Goal: Task Accomplishment & Management: Use online tool/utility

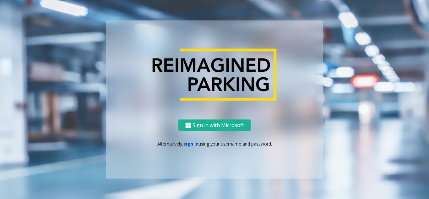
click at [189, 143] on link "sign in" at bounding box center [190, 144] width 15 height 6
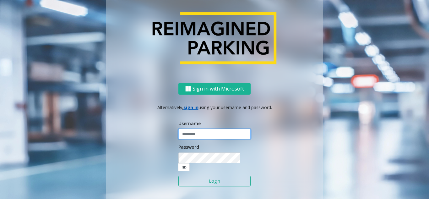
type input "**********"
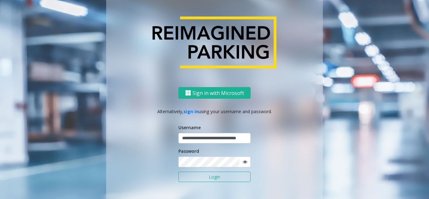
click at [207, 174] on button "Login" at bounding box center [214, 176] width 72 height 11
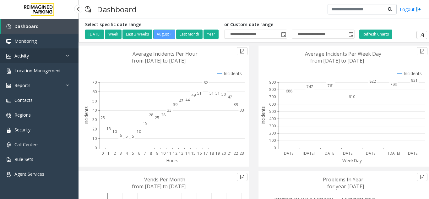
click at [30, 57] on link "Activity" at bounding box center [39, 55] width 78 height 15
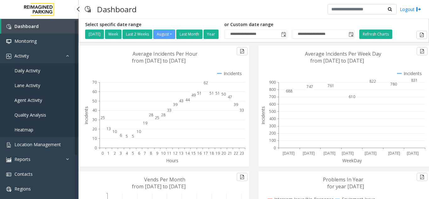
click at [31, 99] on span "Agent Activity" at bounding box center [28, 100] width 28 height 6
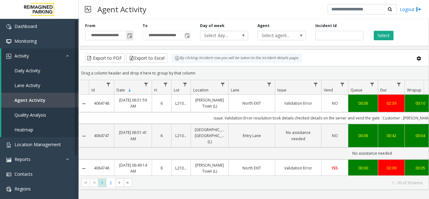
click at [130, 37] on span "Toggle popup" at bounding box center [129, 35] width 5 height 5
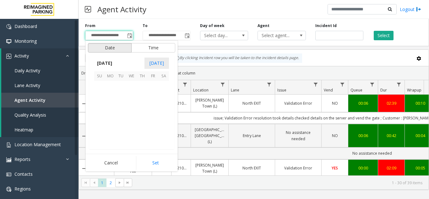
scroll to position [112585, 0]
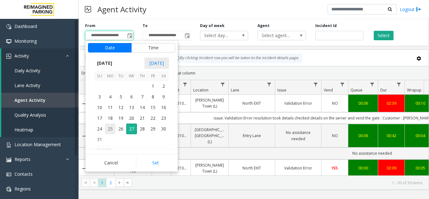
click at [111, 129] on span "25" at bounding box center [110, 128] width 11 height 11
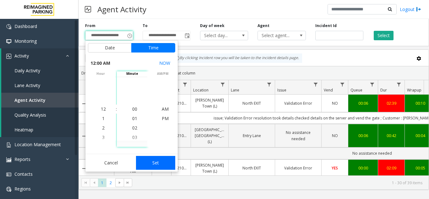
click at [152, 164] on button "Set" at bounding box center [156, 163] width 40 height 14
type input "**********"
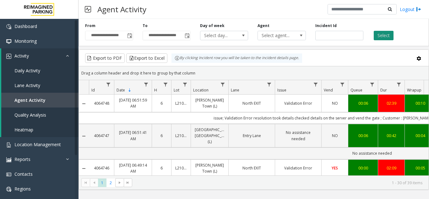
click at [386, 37] on button "Select" at bounding box center [384, 35] width 20 height 9
click at [386, 36] on button "Select" at bounding box center [384, 35] width 20 height 9
click at [294, 35] on span "Select agent..." at bounding box center [277, 35] width 38 height 9
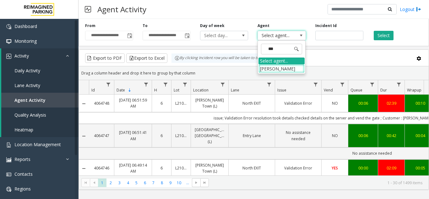
type input "****"
click at [285, 70] on li "[PERSON_NAME]" at bounding box center [281, 68] width 46 height 8
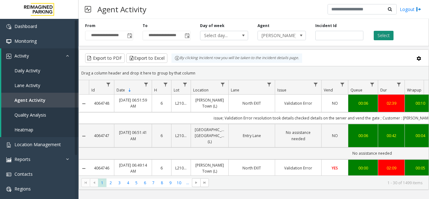
click at [386, 37] on button "Select" at bounding box center [384, 35] width 20 height 9
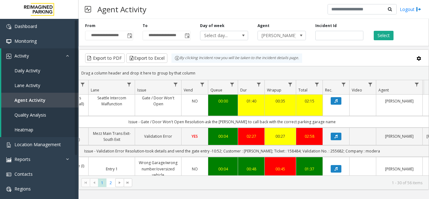
scroll to position [596, 140]
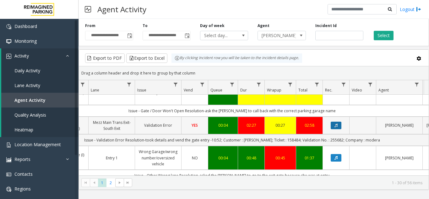
click at [337, 123] on icon "Data table" at bounding box center [335, 125] width 3 height 4
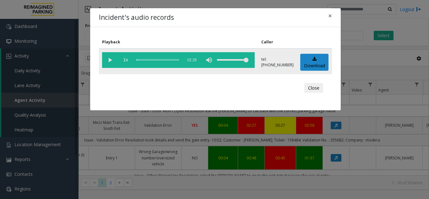
click at [110, 60] on vg-play-pause at bounding box center [110, 60] width 16 height 16
click at [331, 13] on span "×" at bounding box center [330, 15] width 4 height 9
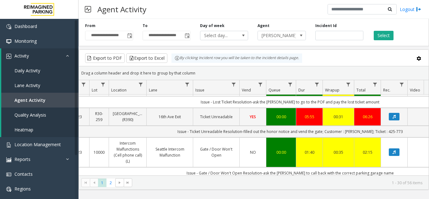
scroll to position [534, 82]
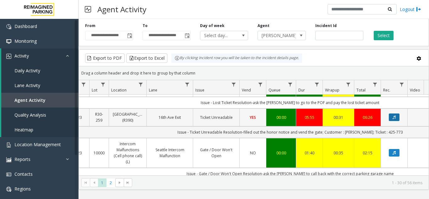
click at [391, 113] on button "Data table" at bounding box center [394, 117] width 11 height 8
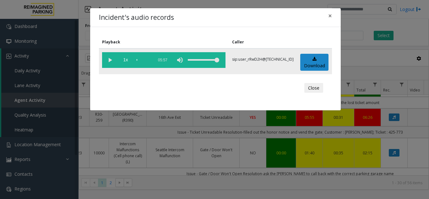
click at [111, 60] on vg-play-pause at bounding box center [110, 60] width 16 height 16
